Goal: Information Seeking & Learning: Learn about a topic

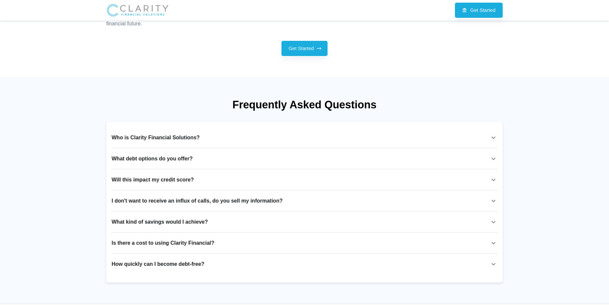
scroll to position [833, 0]
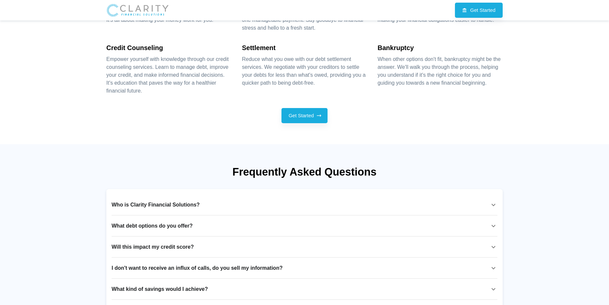
click at [149, 204] on p "Who is Clarity Financial Solutions?" at bounding box center [156, 205] width 88 height 8
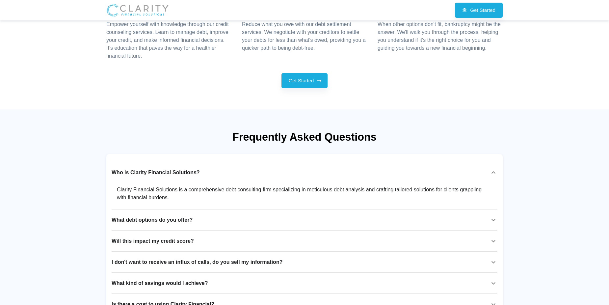
scroll to position [898, 0]
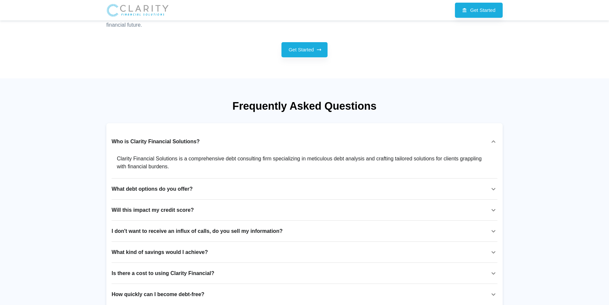
drag, startPoint x: 212, startPoint y: 231, endPoint x: 91, endPoint y: 107, distance: 173.0
click at [91, 107] on div "Frequently Asked Questions Who is Clarity Financial Solutions? Clarity Financia…" at bounding box center [304, 206] width 609 height 256
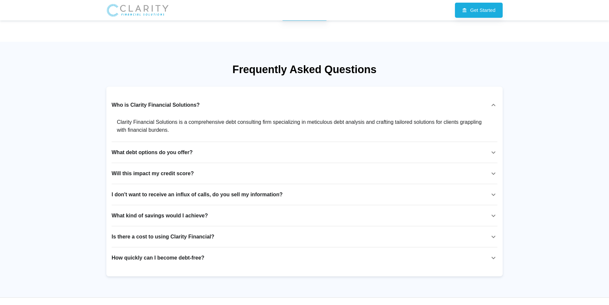
scroll to position [964, 0]
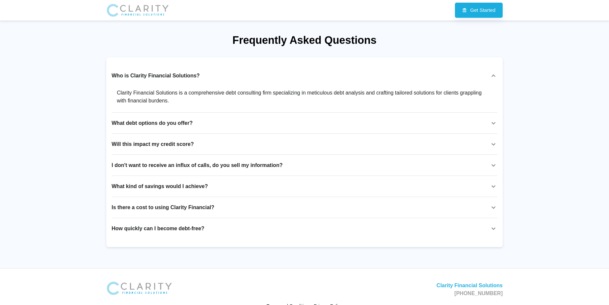
click at [159, 126] on p "What debt options do you offer?" at bounding box center [152, 123] width 81 height 8
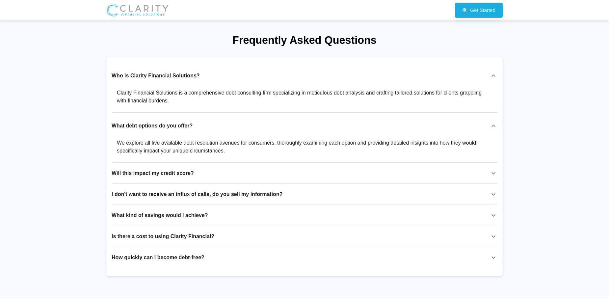
click at [156, 176] on p "Will this impact my credit score?" at bounding box center [153, 173] width 82 height 8
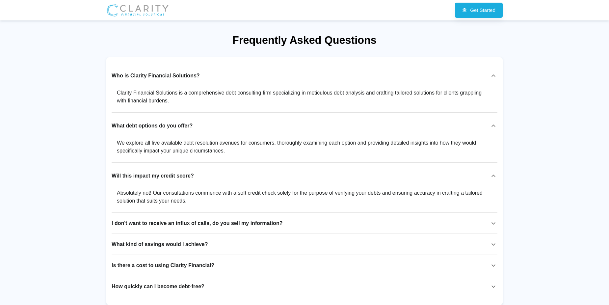
click at [125, 228] on div "I don't want to receive an influx of calls, do you sell my information?" at bounding box center [305, 223] width 386 height 16
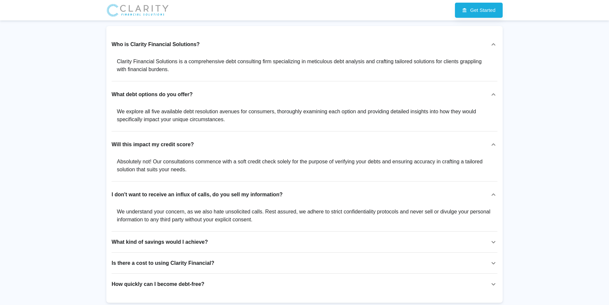
scroll to position [1030, 0]
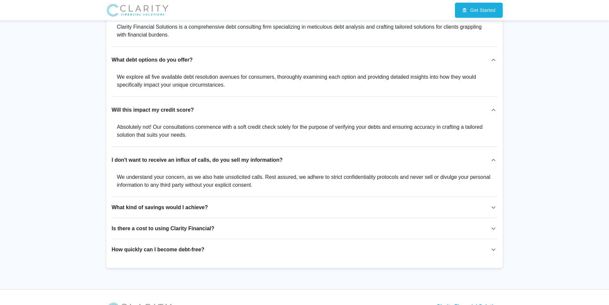
click at [126, 208] on p "What kind of savings would I achieve?" at bounding box center [160, 208] width 96 height 8
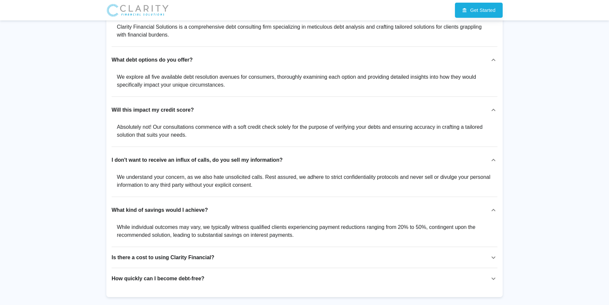
drag, startPoint x: 108, startPoint y: 253, endPoint x: 117, endPoint y: 258, distance: 10.2
click at [108, 254] on div "Who is Clarity Financial Solutions? Clarity Financial Solutions is a comprehens…" at bounding box center [304, 144] width 396 height 306
click at [117, 258] on p "Is there a cost to using Clarity Financial?" at bounding box center [163, 258] width 103 height 8
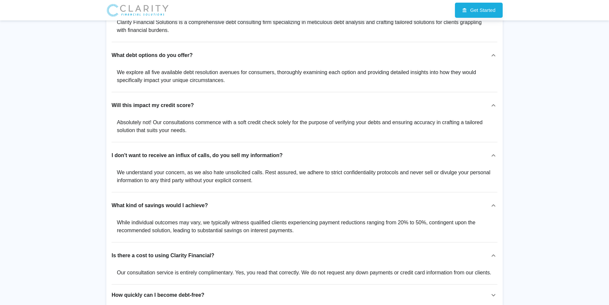
scroll to position [1096, 0]
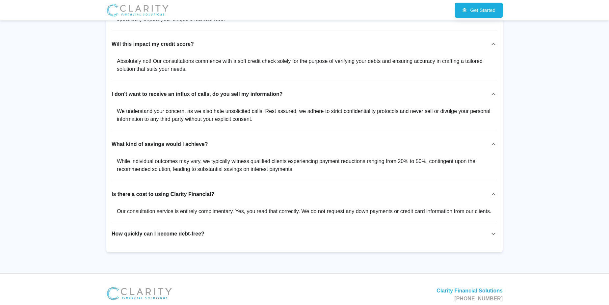
click at [119, 241] on div "How quickly can I become debt-free?" at bounding box center [305, 234] width 386 height 16
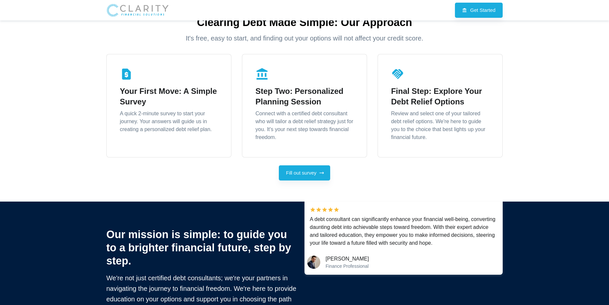
scroll to position [130, 0]
